Goal: Task Accomplishment & Management: Use online tool/utility

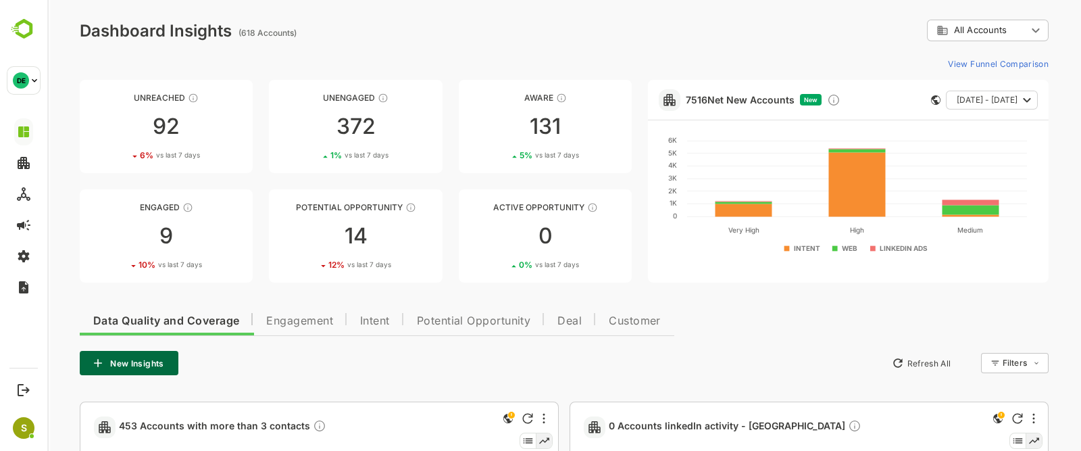
click at [382, 316] on span "Intent" at bounding box center [375, 320] width 30 height 11
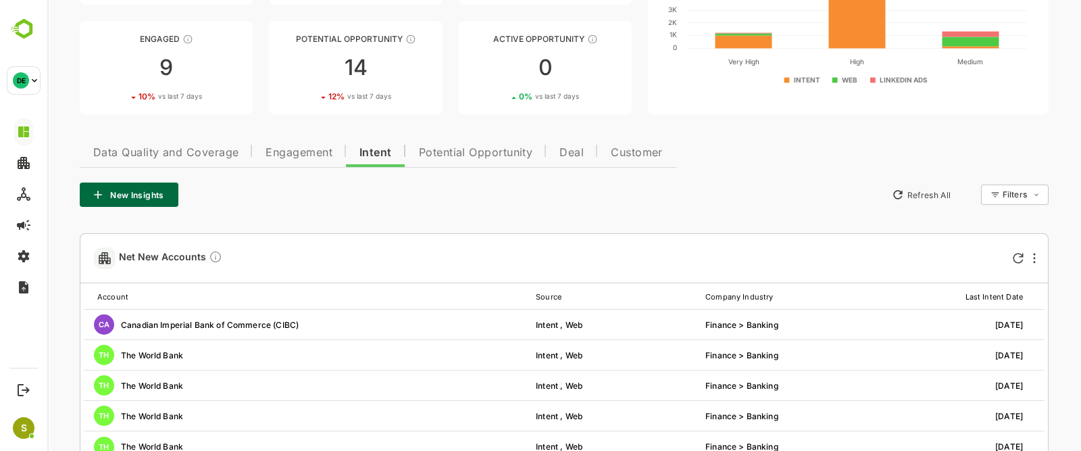
scroll to position [84, 0]
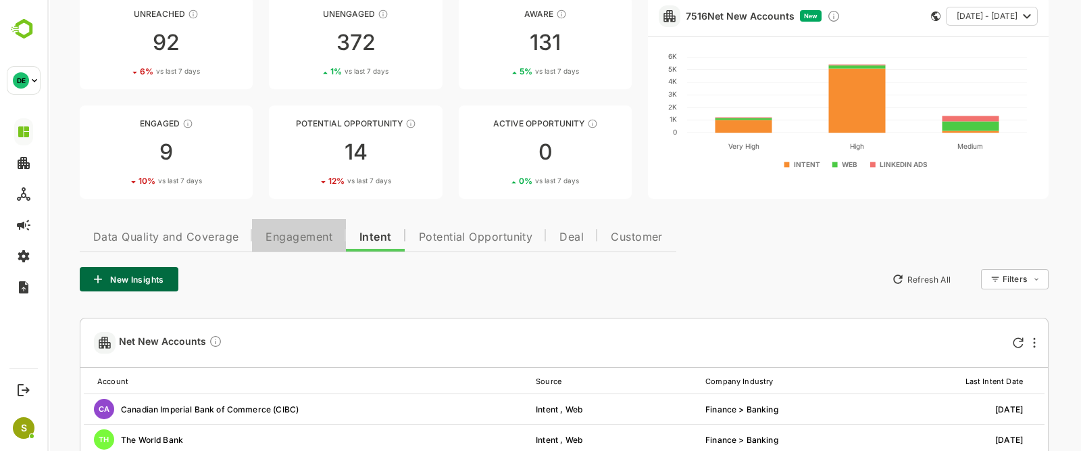
click at [299, 238] on span "Engagement" at bounding box center [298, 237] width 67 height 11
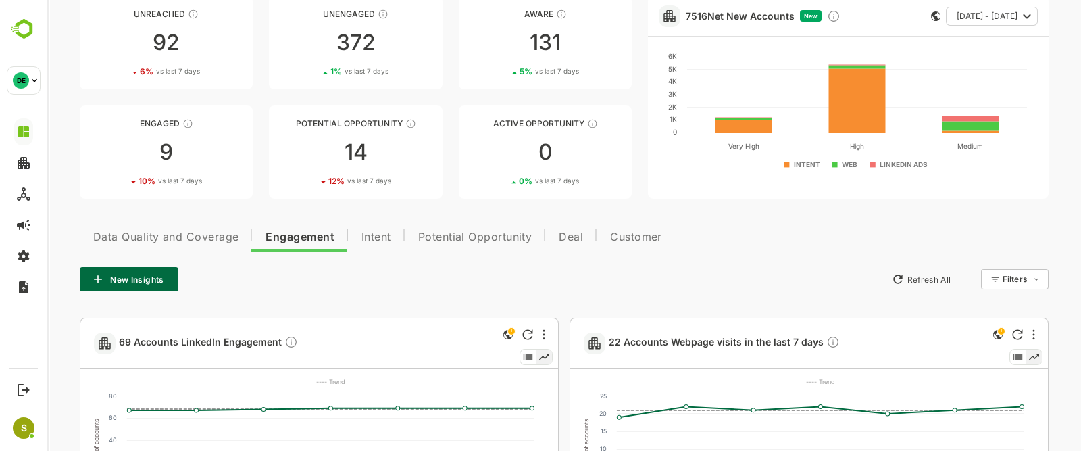
click at [134, 280] on button "New Insights" at bounding box center [129, 279] width 99 height 24
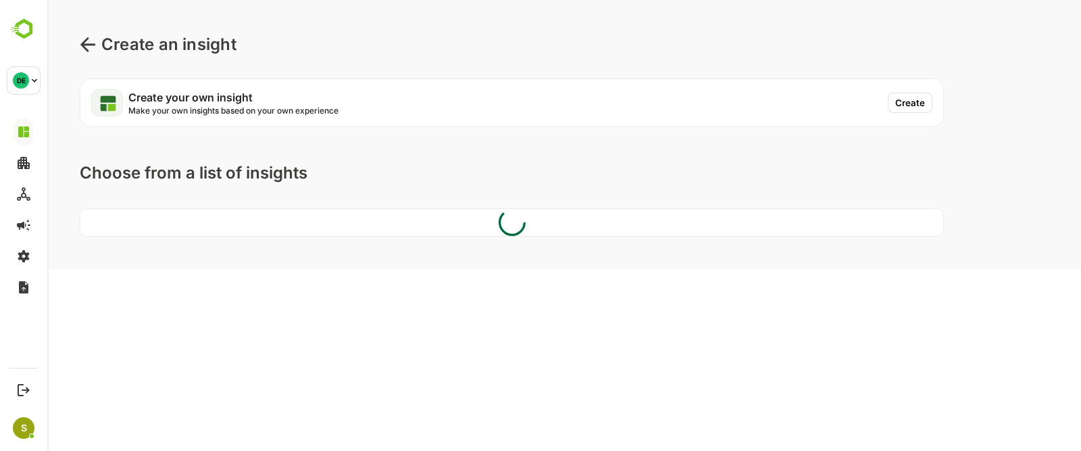
scroll to position [0, 0]
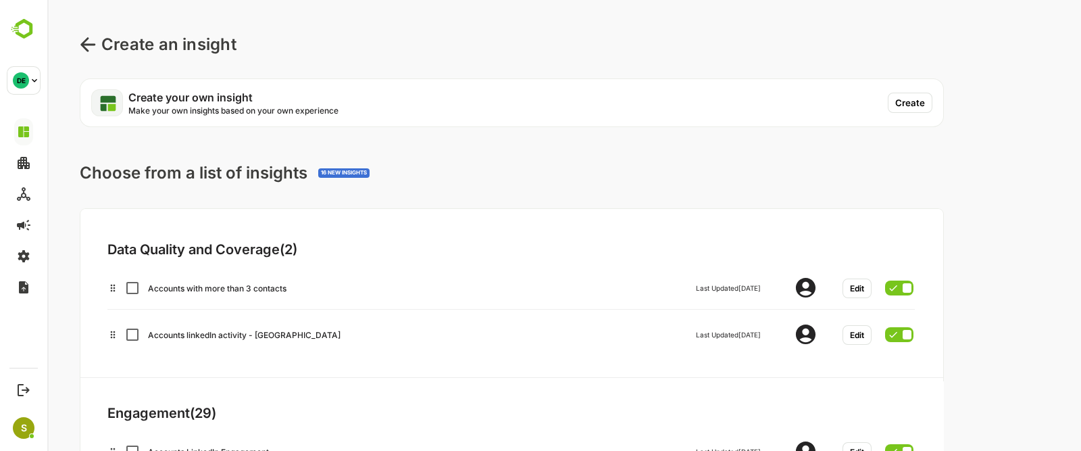
click at [902, 107] on button "Create" at bounding box center [910, 103] width 45 height 20
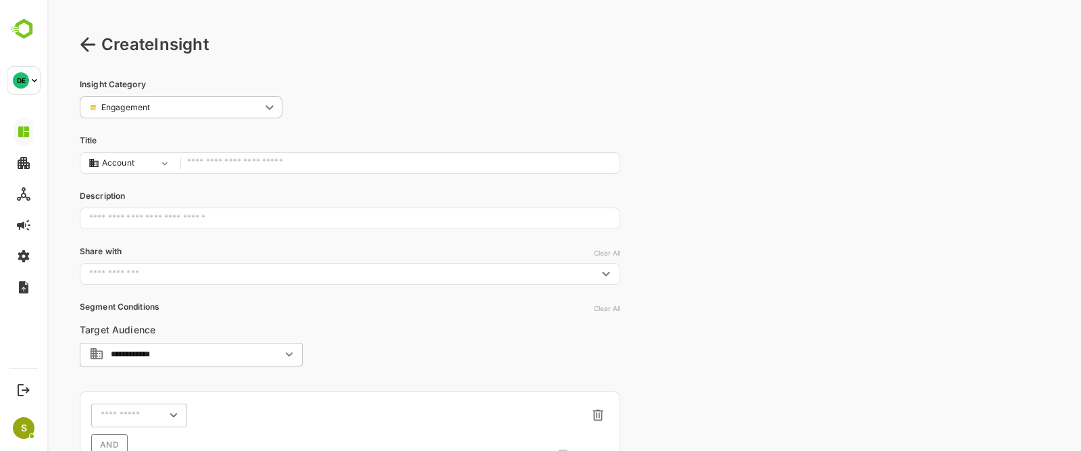
click at [316, 167] on input "text" at bounding box center [400, 163] width 426 height 18
type input "****"
click at [240, 214] on input "text" at bounding box center [350, 218] width 540 height 34
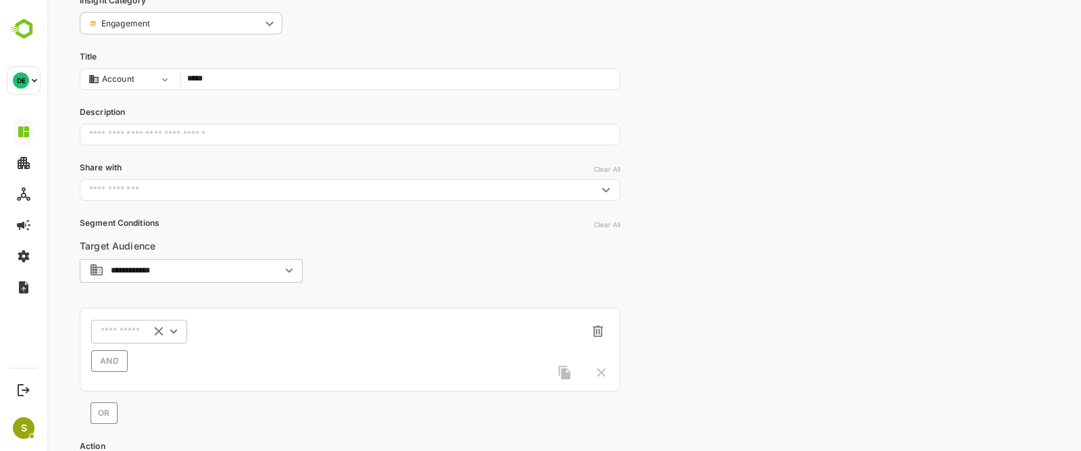
click at [163, 332] on icon "Clear" at bounding box center [158, 331] width 15 height 15
click at [152, 330] on input "text" at bounding box center [131, 331] width 60 height 10
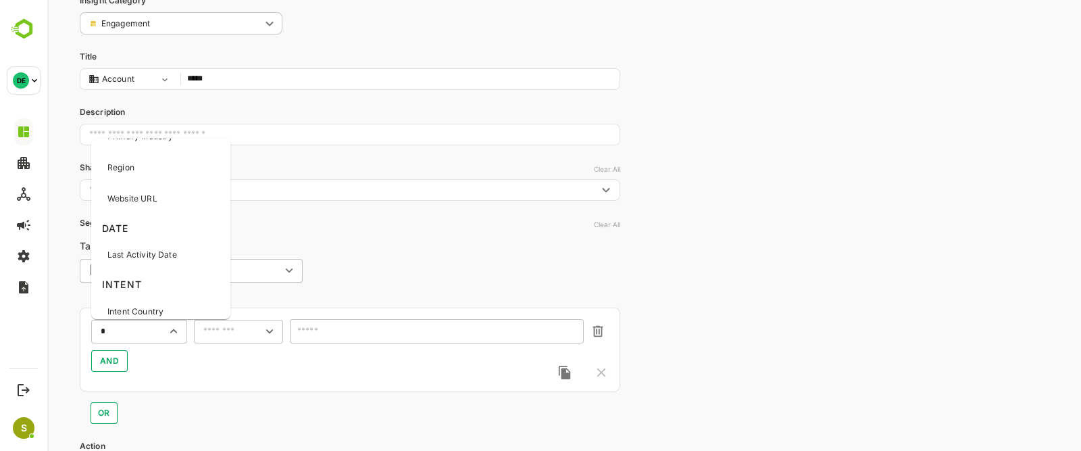
scroll to position [0, 0]
type input "**"
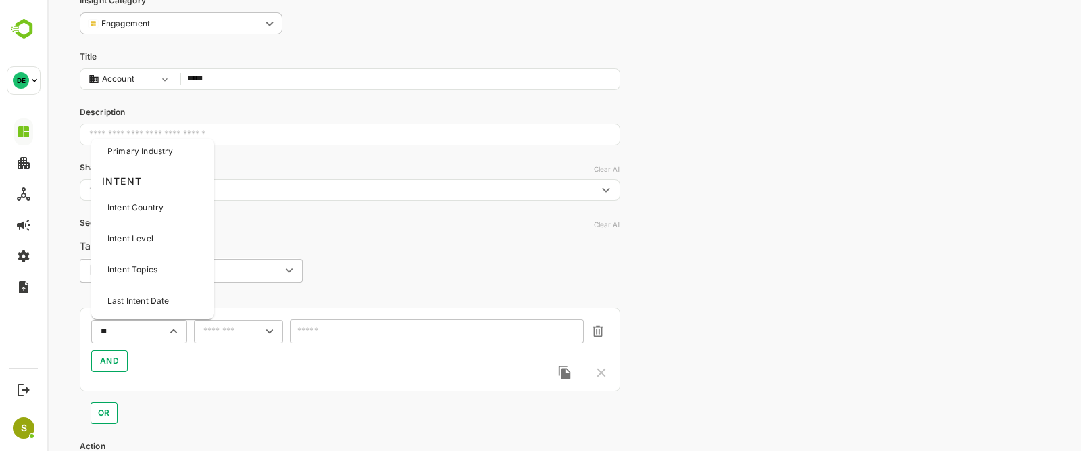
scroll to position [66, 0]
click at [164, 268] on div "Intent Topics" at bounding box center [153, 264] width 118 height 28
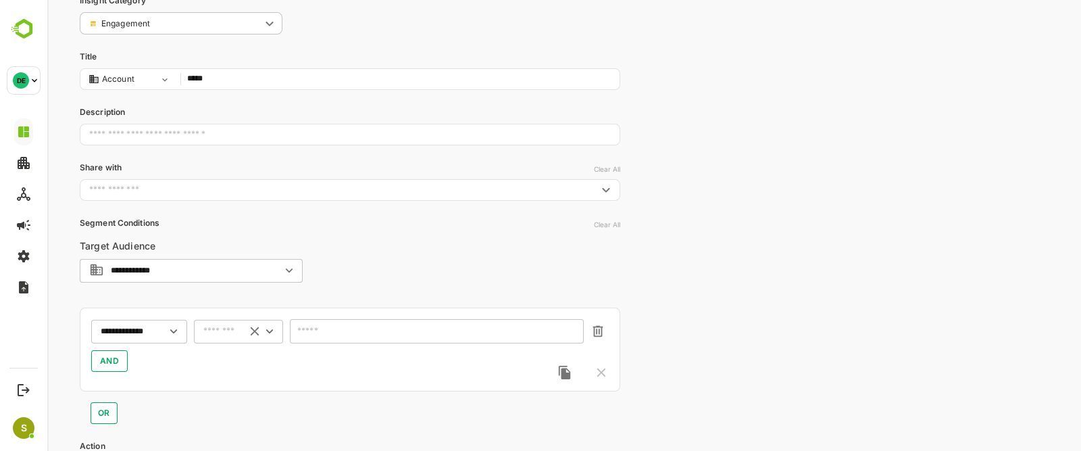
click at [224, 324] on div "​" at bounding box center [238, 331] width 89 height 24
click at [245, 349] on li "includes" at bounding box center [239, 356] width 84 height 20
type input "********"
click at [353, 331] on input "text" at bounding box center [428, 331] width 258 height 10
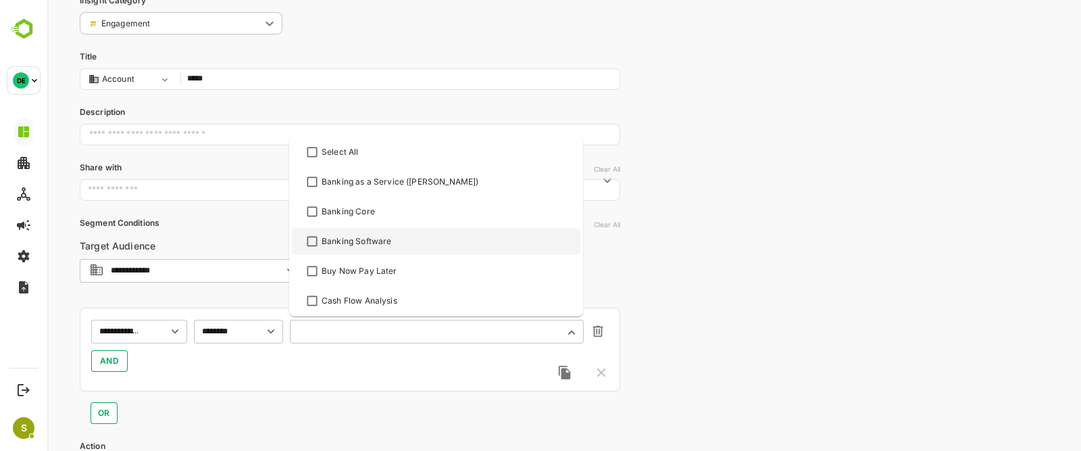
scroll to position [0, 0]
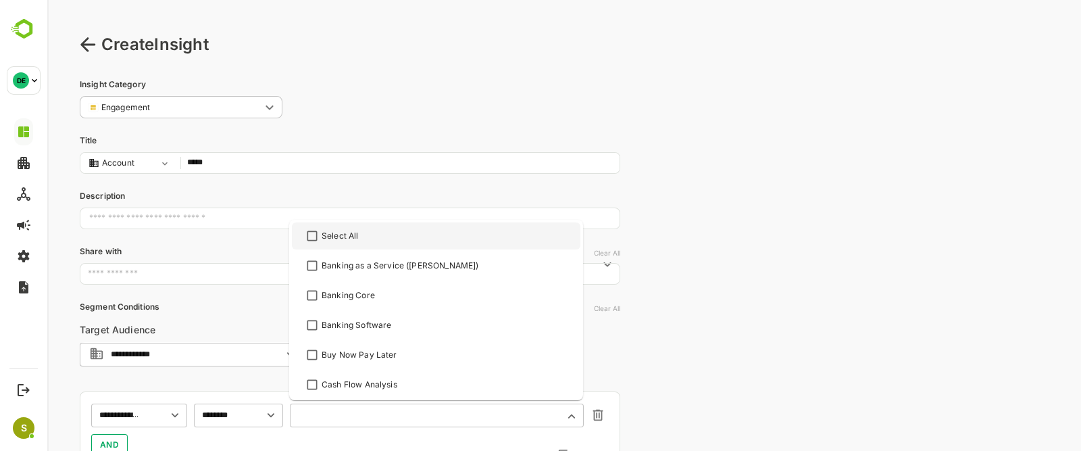
click at [232, 305] on p "Segment Conditions" at bounding box center [350, 307] width 540 height 12
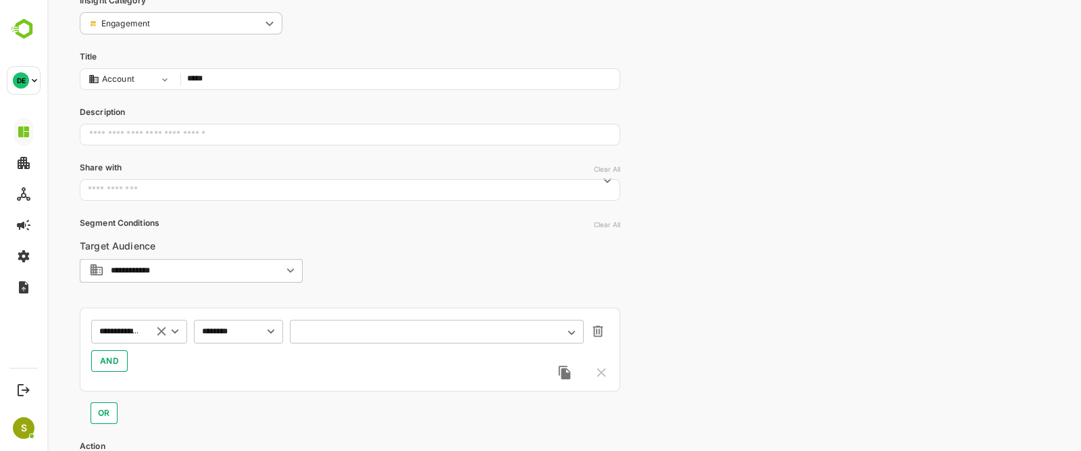
click at [140, 325] on input "**********" at bounding box center [119, 331] width 48 height 16
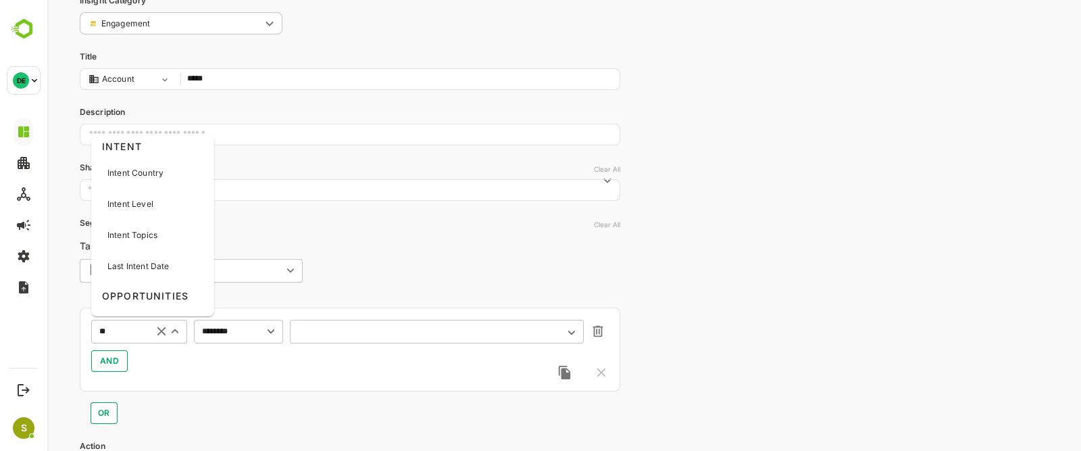
scroll to position [93, 0]
click at [179, 241] on div "Intent Topics" at bounding box center [153, 234] width 118 height 28
type input "**********"
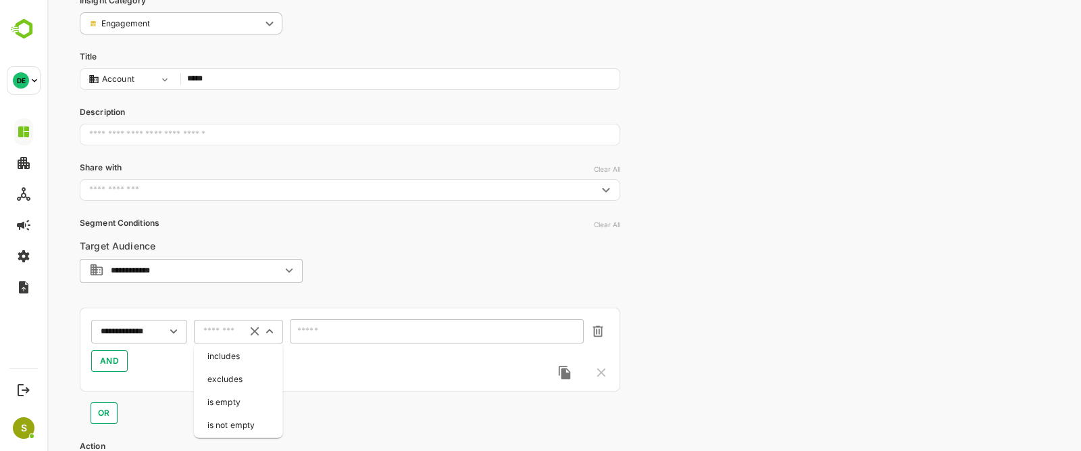
click at [225, 326] on input "text" at bounding box center [221, 331] width 36 height 10
click at [242, 360] on li "includes" at bounding box center [239, 356] width 84 height 20
type input "********"
click at [347, 331] on input "text" at bounding box center [428, 331] width 258 height 10
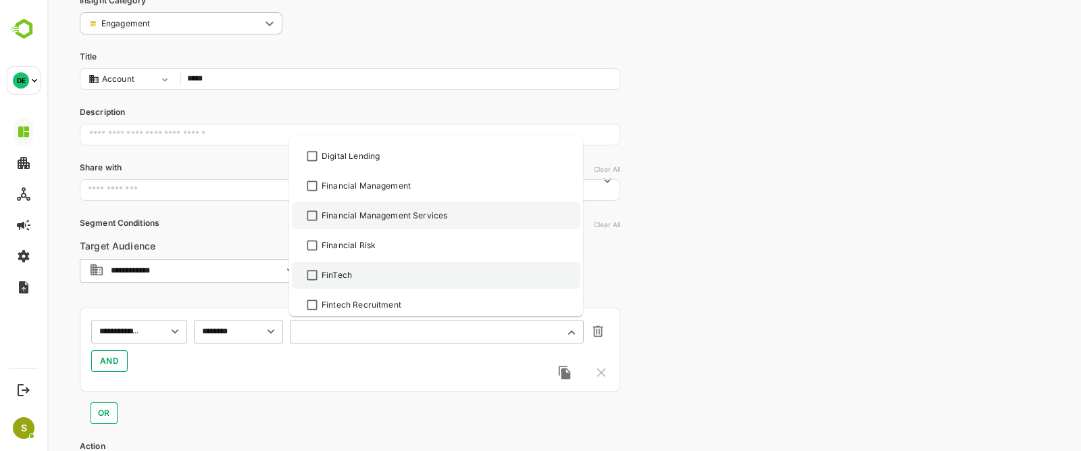
scroll to position [436, 0]
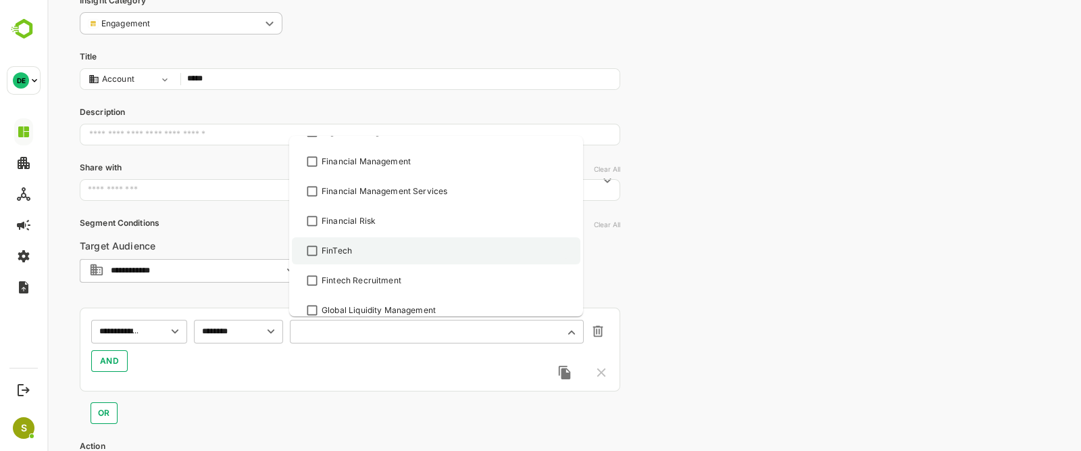
click at [330, 245] on div "FinTech" at bounding box center [337, 251] width 30 height 12
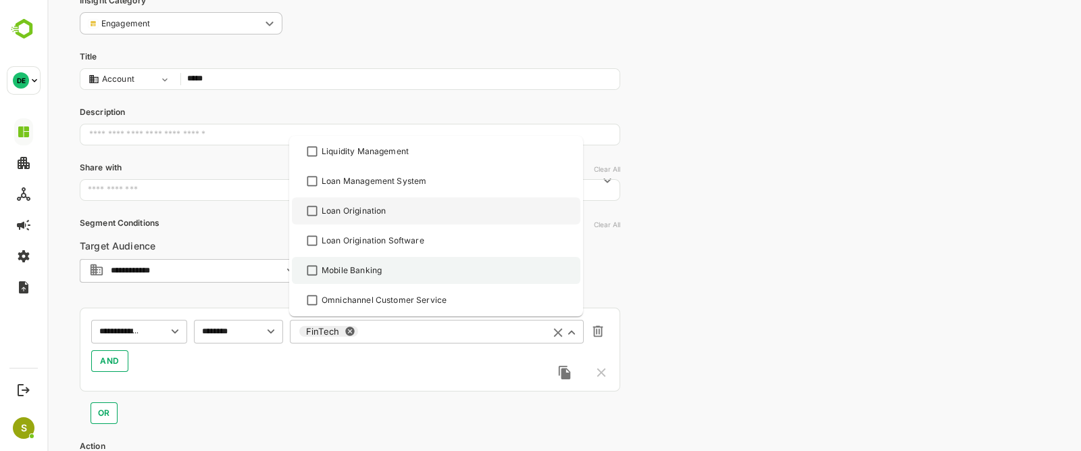
scroll to position [663, 0]
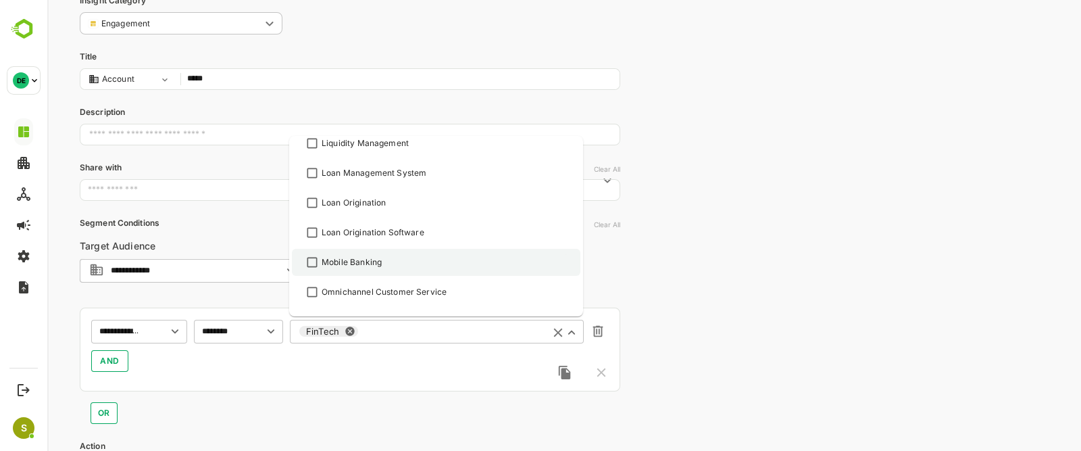
click at [365, 256] on div "Mobile Banking" at bounding box center [352, 262] width 60 height 12
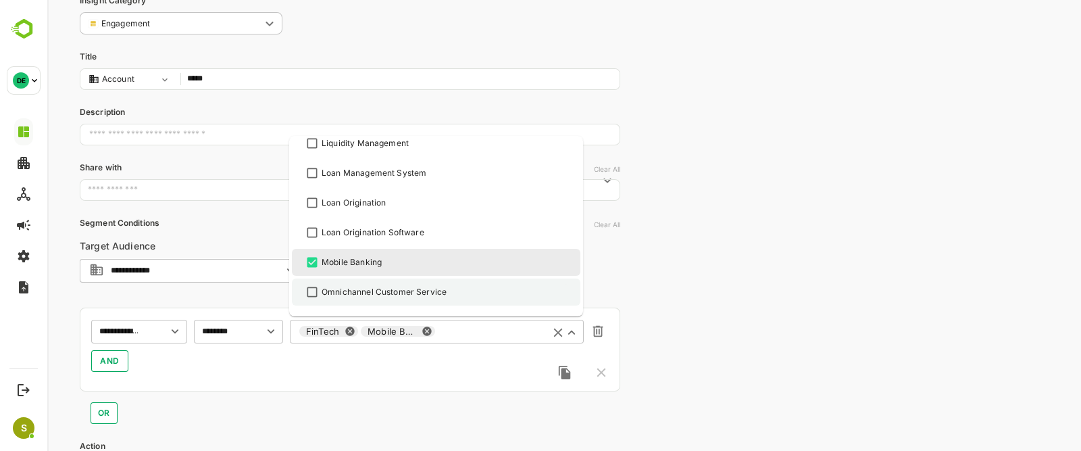
click at [358, 288] on div "Omnichannel Customer Service" at bounding box center [384, 292] width 125 height 12
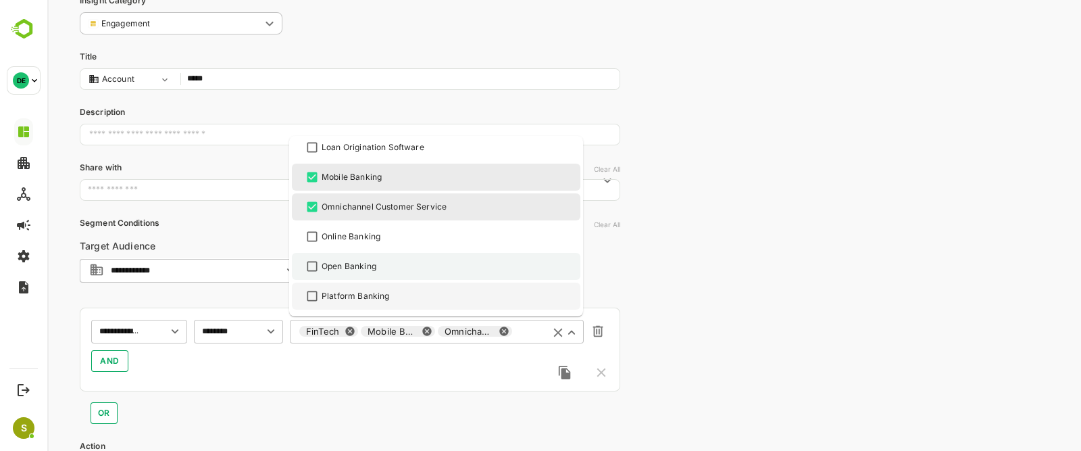
scroll to position [749, 0]
click at [324, 265] on div "Open Banking" at bounding box center [349, 265] width 55 height 12
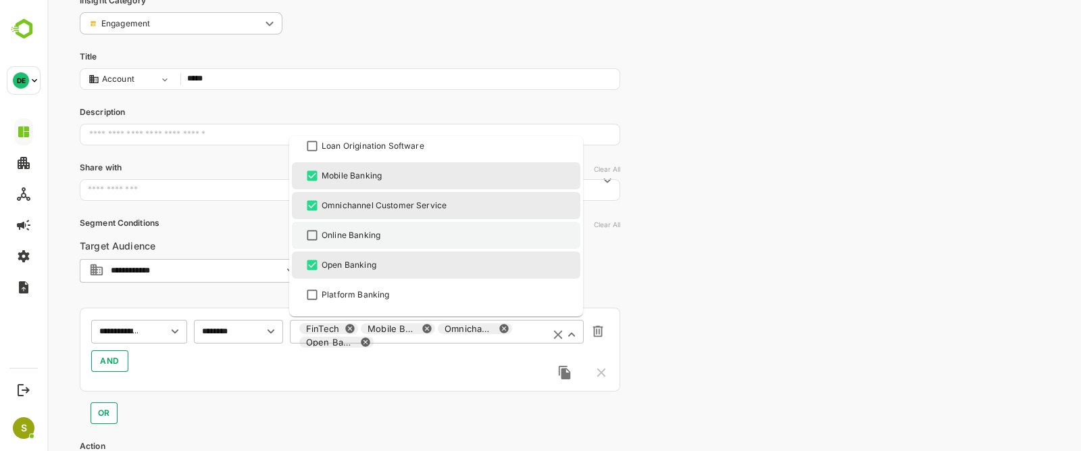
click at [326, 238] on div "Online Banking" at bounding box center [351, 235] width 59 height 12
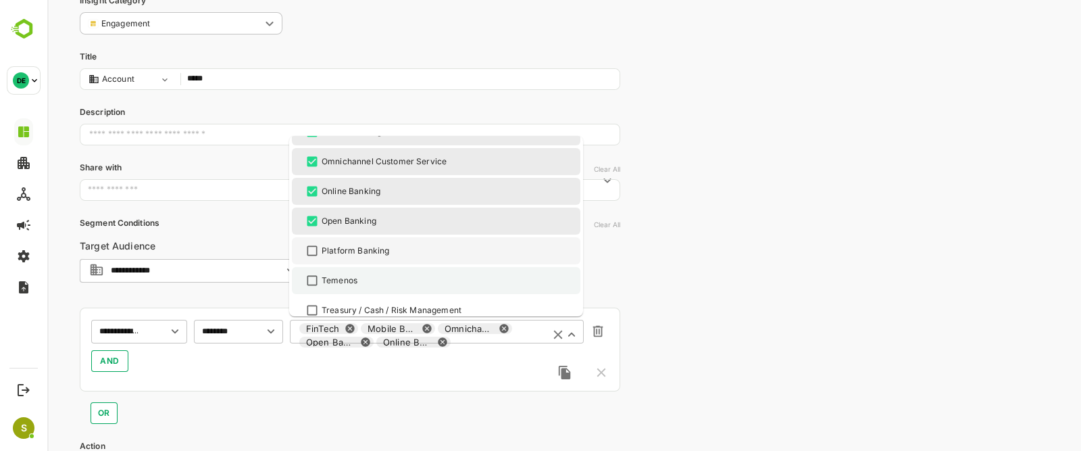
scroll to position [794, 0]
click at [349, 245] on div "Platform Banking" at bounding box center [356, 250] width 68 height 12
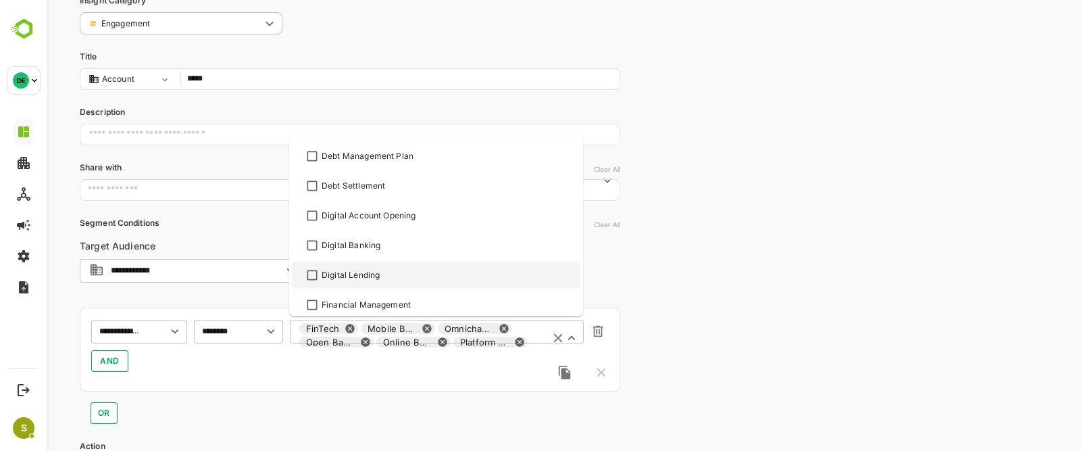
scroll to position [293, 0]
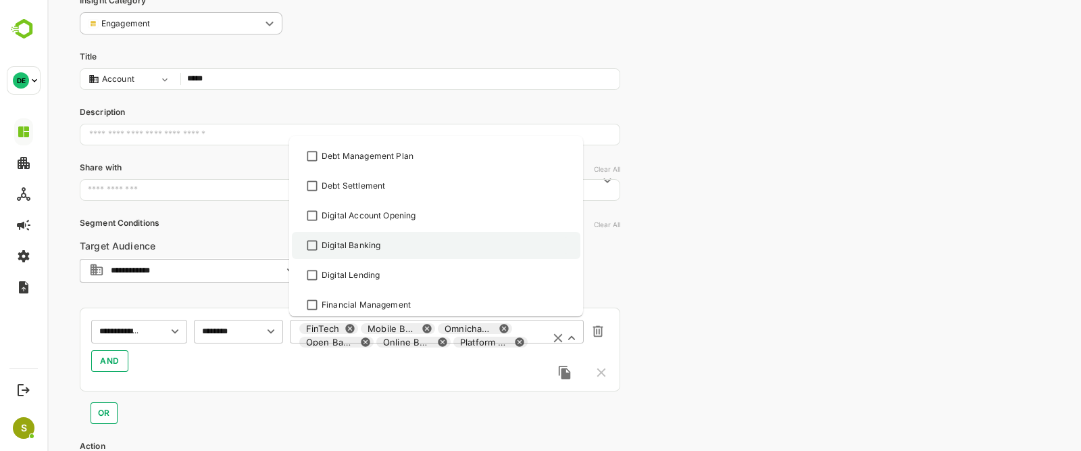
click at [334, 239] on div "Digital Banking" at bounding box center [351, 245] width 59 height 12
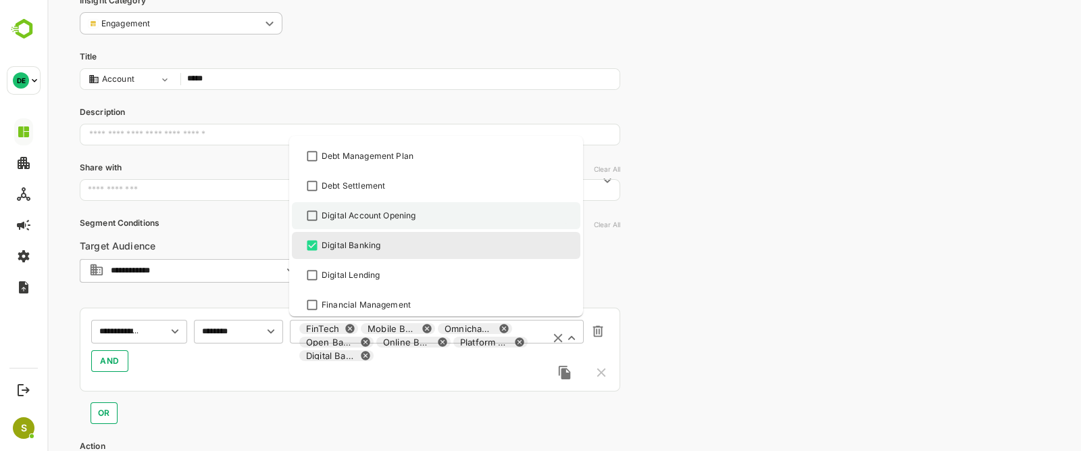
click at [322, 220] on div "Digital Account Opening" at bounding box center [436, 215] width 264 height 16
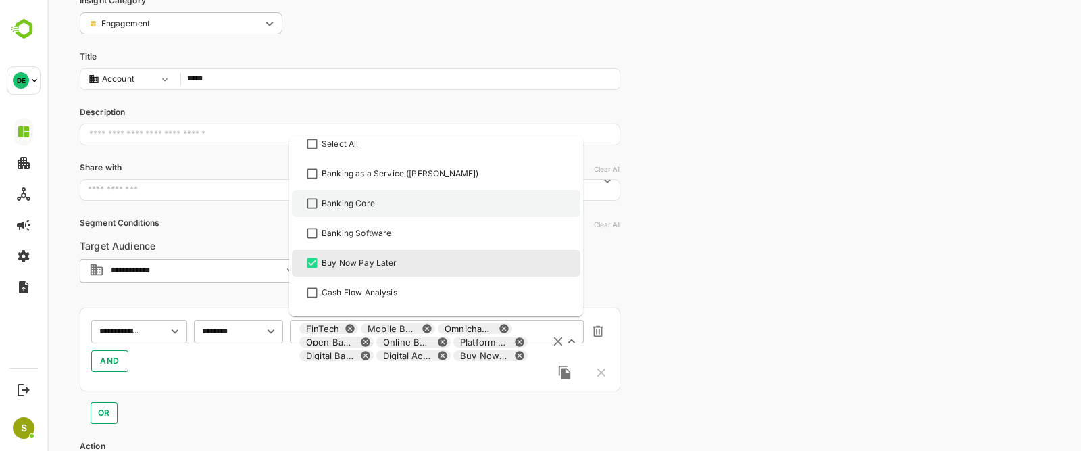
scroll to position [0, 0]
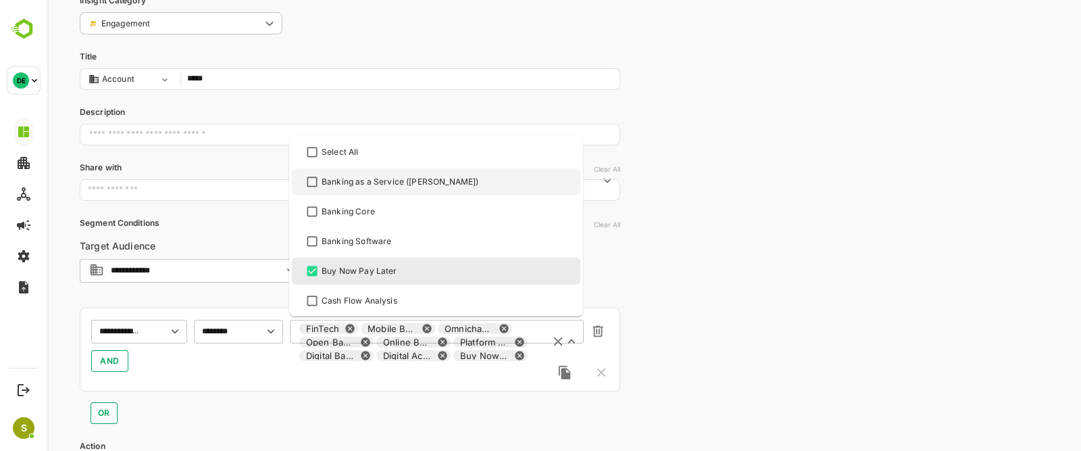
click at [341, 176] on div "Banking as a Service ([PERSON_NAME])" at bounding box center [400, 182] width 157 height 12
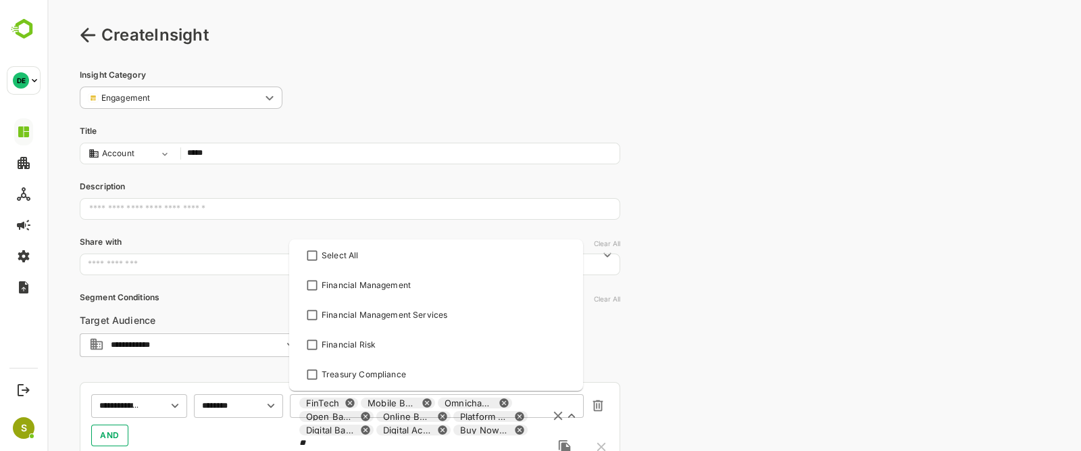
type input "*"
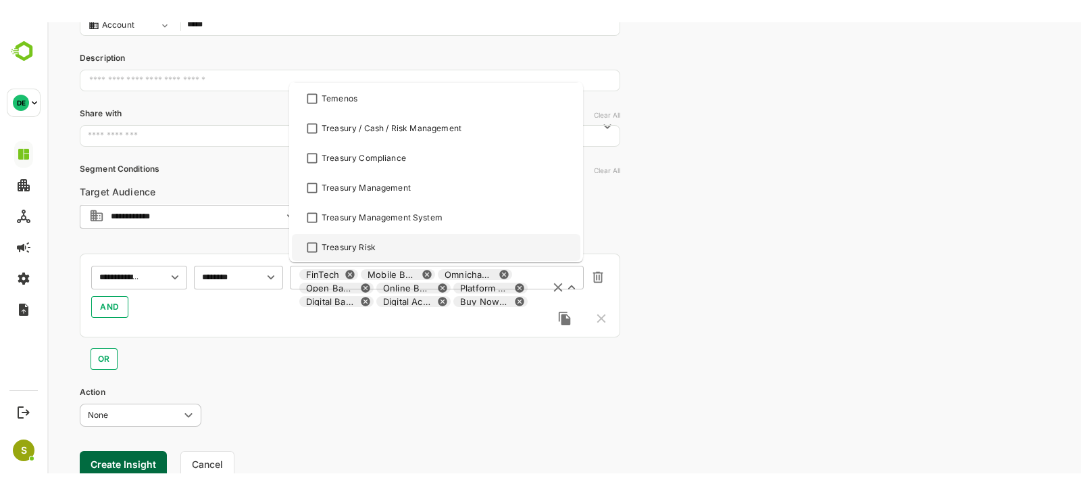
scroll to position [165, 0]
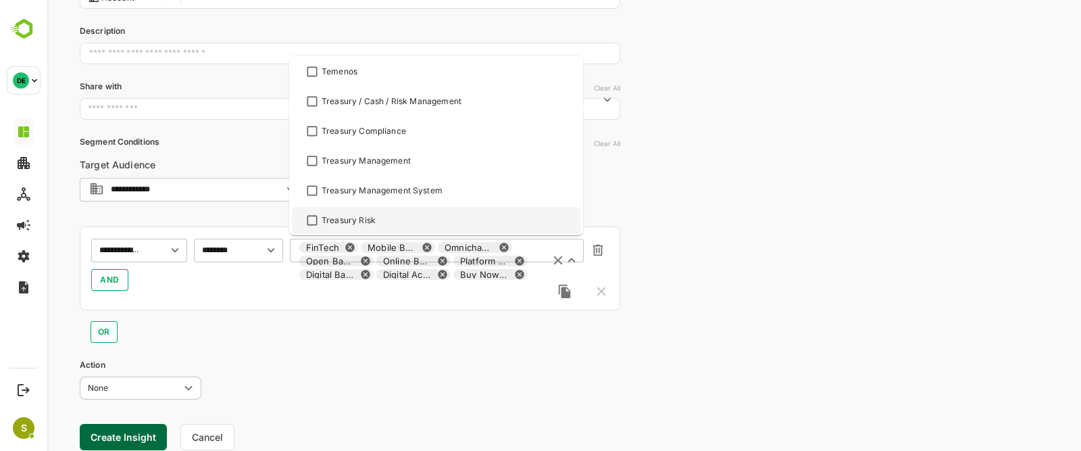
click at [120, 429] on button "Create Insight" at bounding box center [123, 437] width 87 height 26
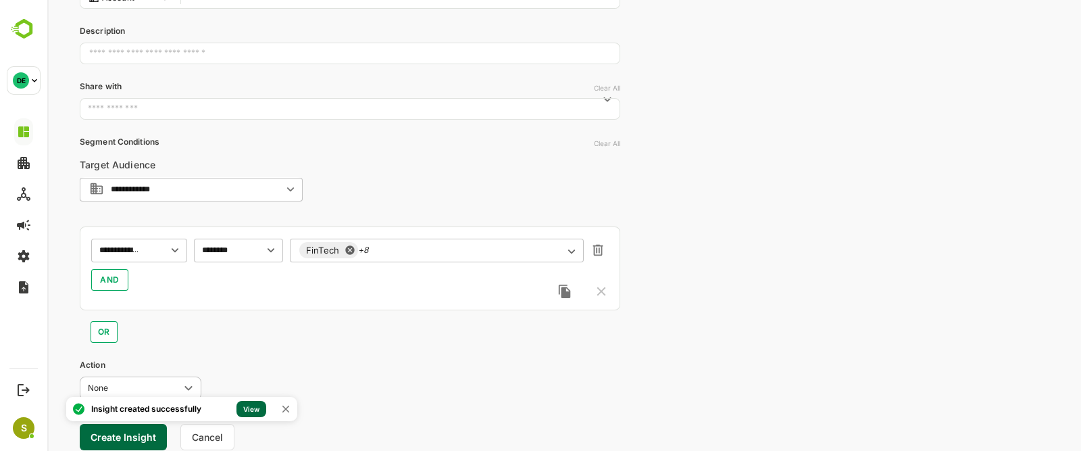
click at [255, 402] on link "View" at bounding box center [251, 409] width 30 height 16
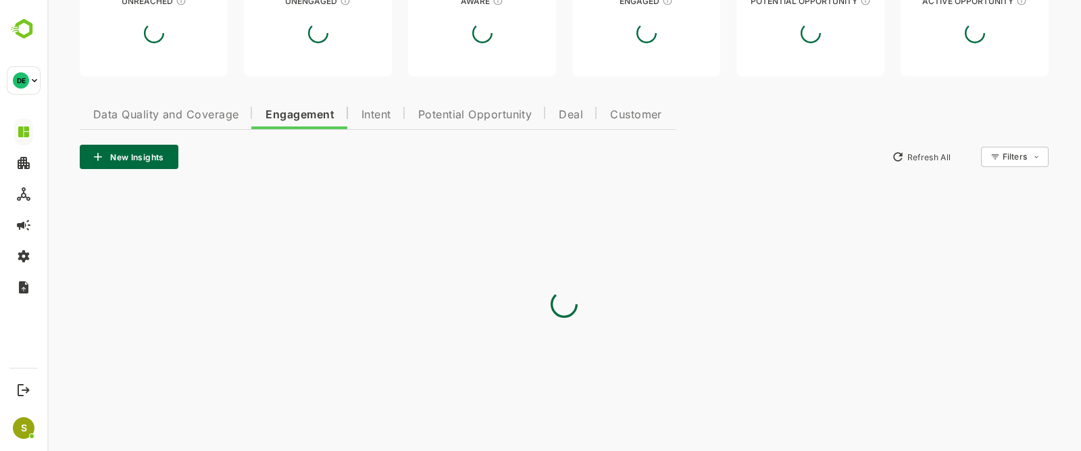
type input "**********"
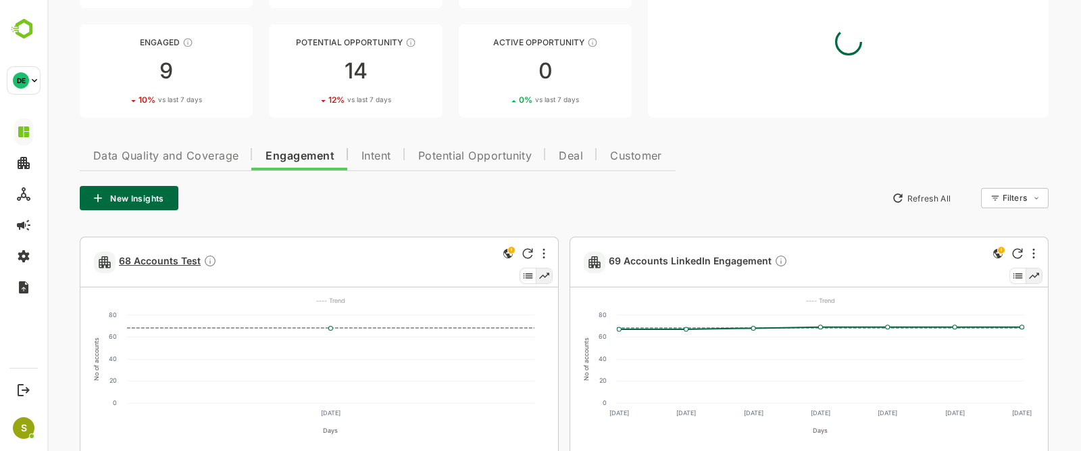
click at [159, 262] on span "68 Accounts Test" at bounding box center [168, 262] width 98 height 16
